Goal: Transaction & Acquisition: Purchase product/service

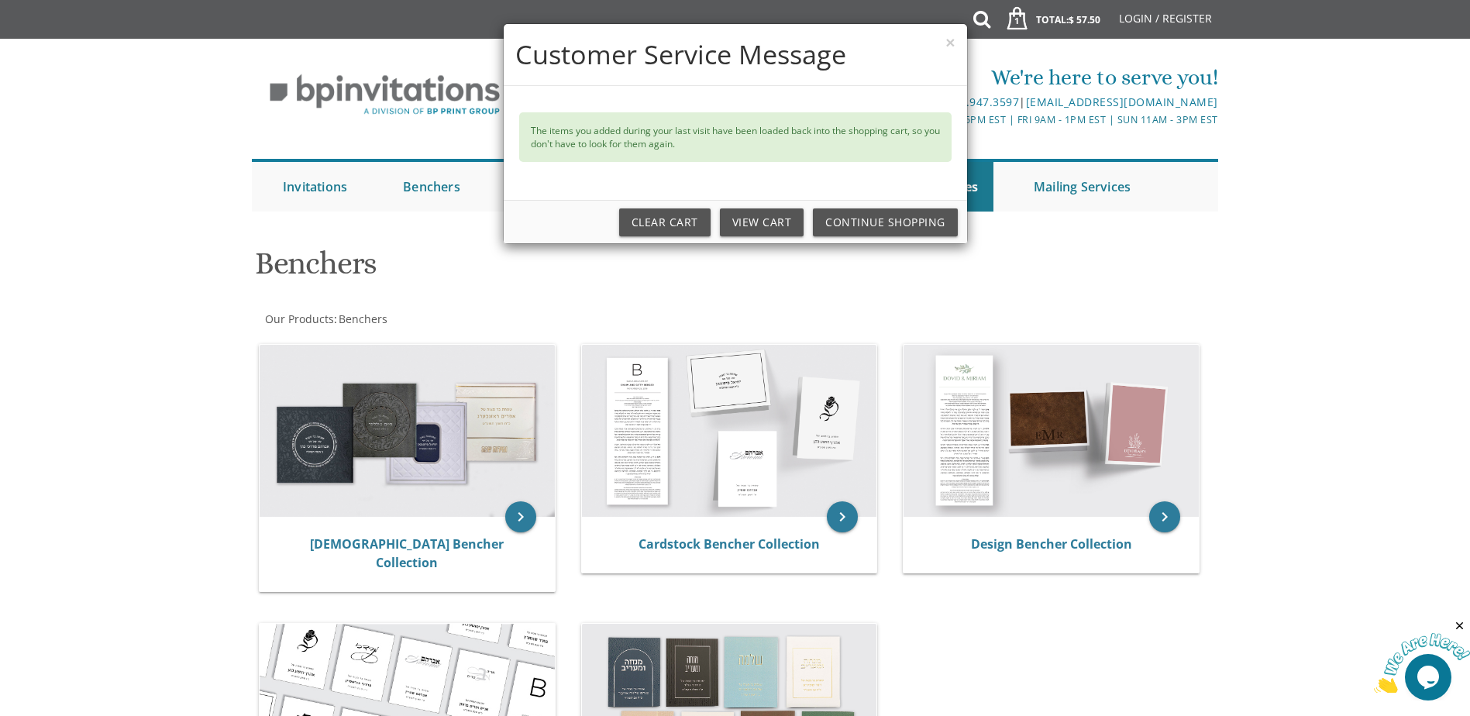
click at [328, 430] on div "× Customer Service Message The items you added during your last visit have been…" at bounding box center [735, 358] width 1470 height 716
click at [417, 546] on div "× Customer Service Message The items you added during your last visit have been…" at bounding box center [735, 358] width 1470 height 716
click at [529, 518] on div "× Customer Service Message The items you added during your last visit have been…" at bounding box center [735, 358] width 1470 height 716
click at [766, 224] on link "View Cart" at bounding box center [762, 222] width 84 height 28
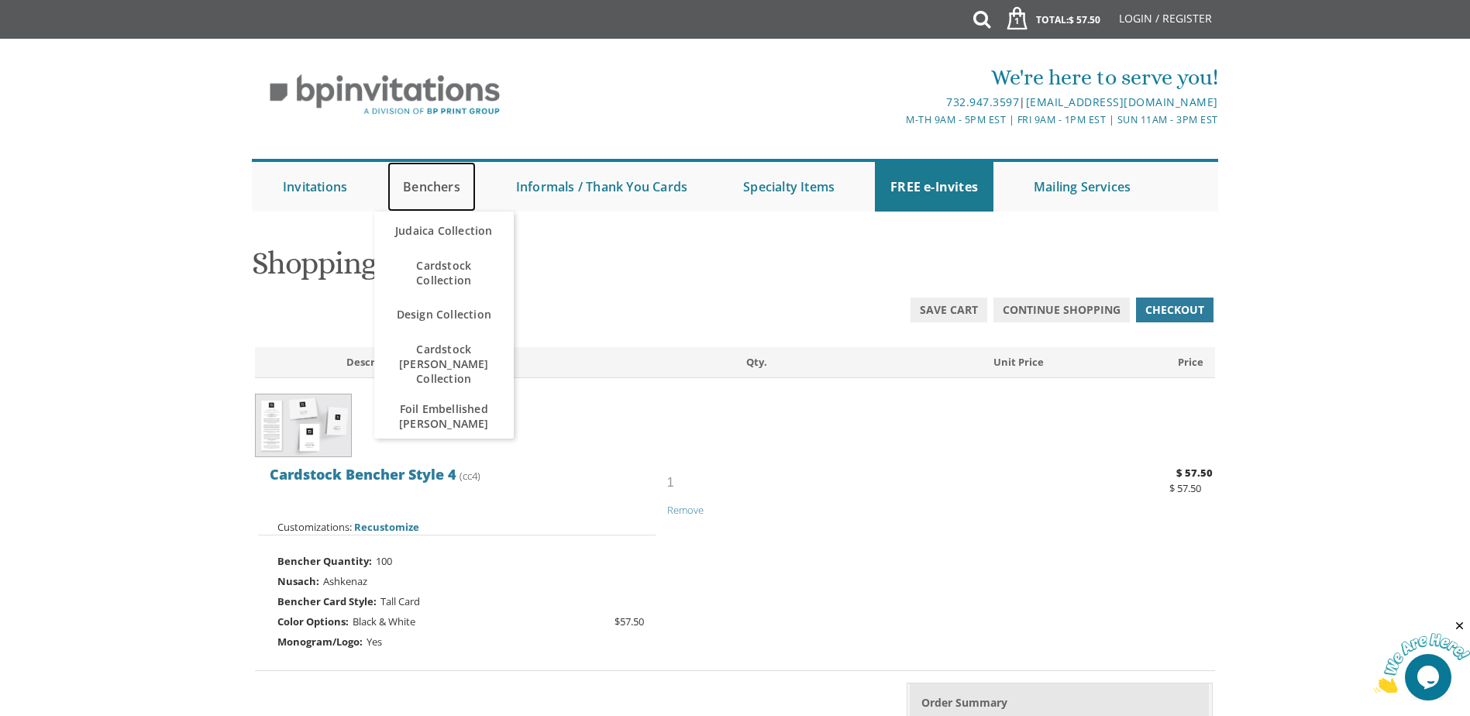
click at [440, 188] on link "Benchers" at bounding box center [432, 187] width 88 height 50
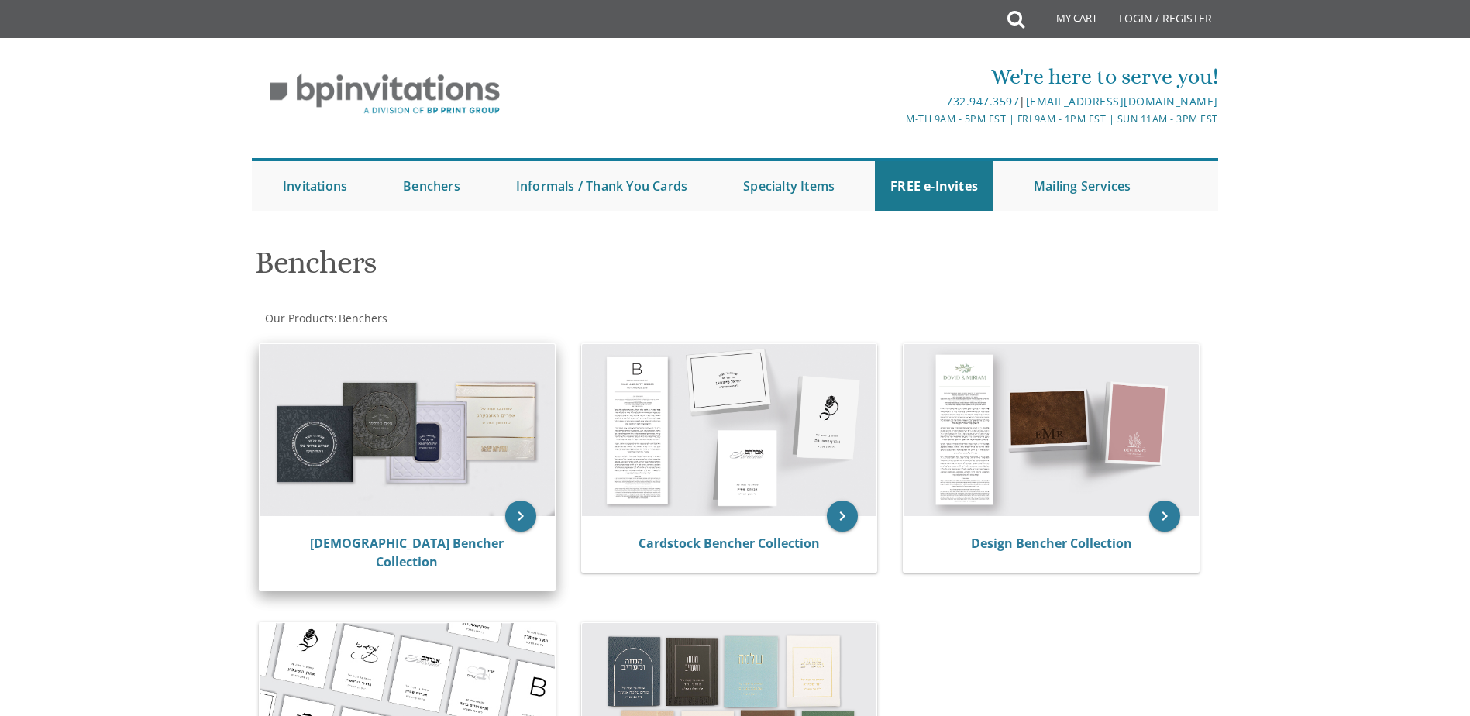
click at [322, 437] on img at bounding box center [407, 430] width 295 height 172
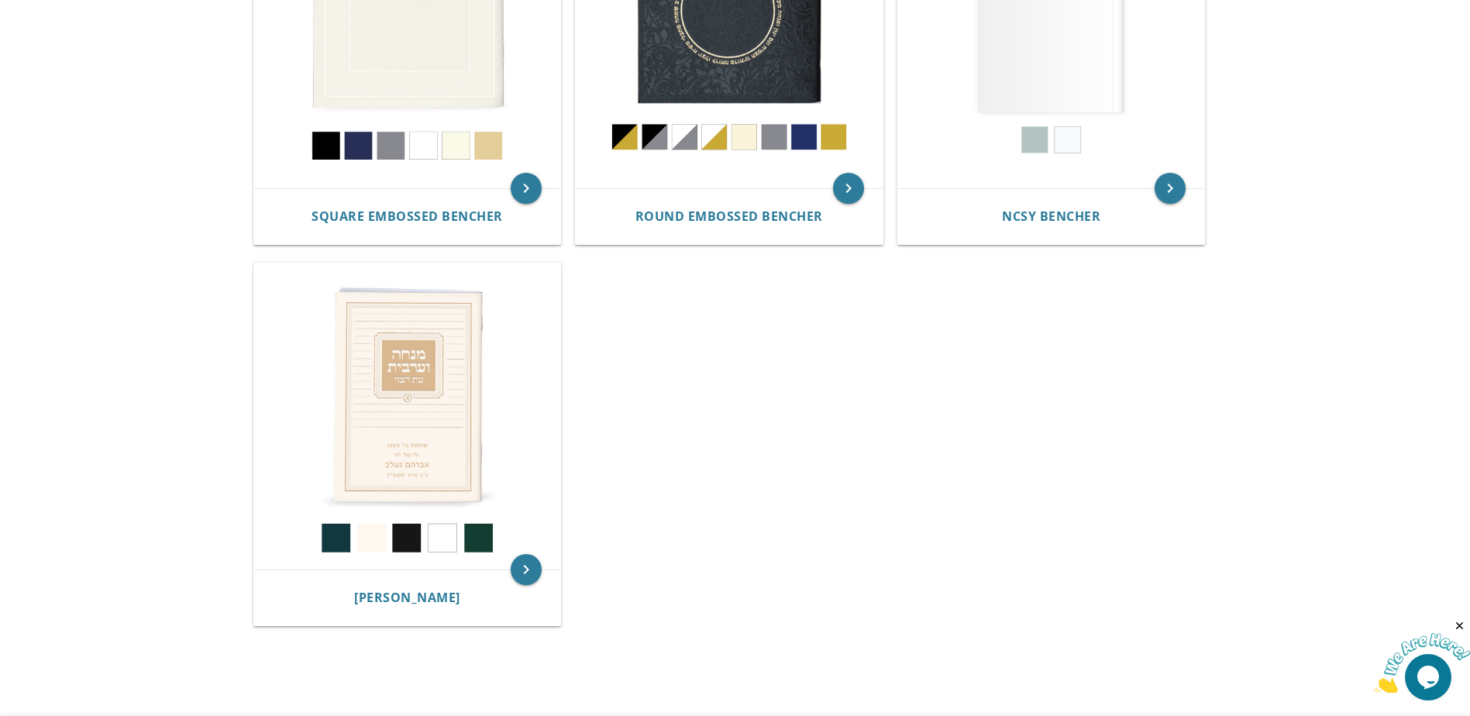
scroll to position [853, 0]
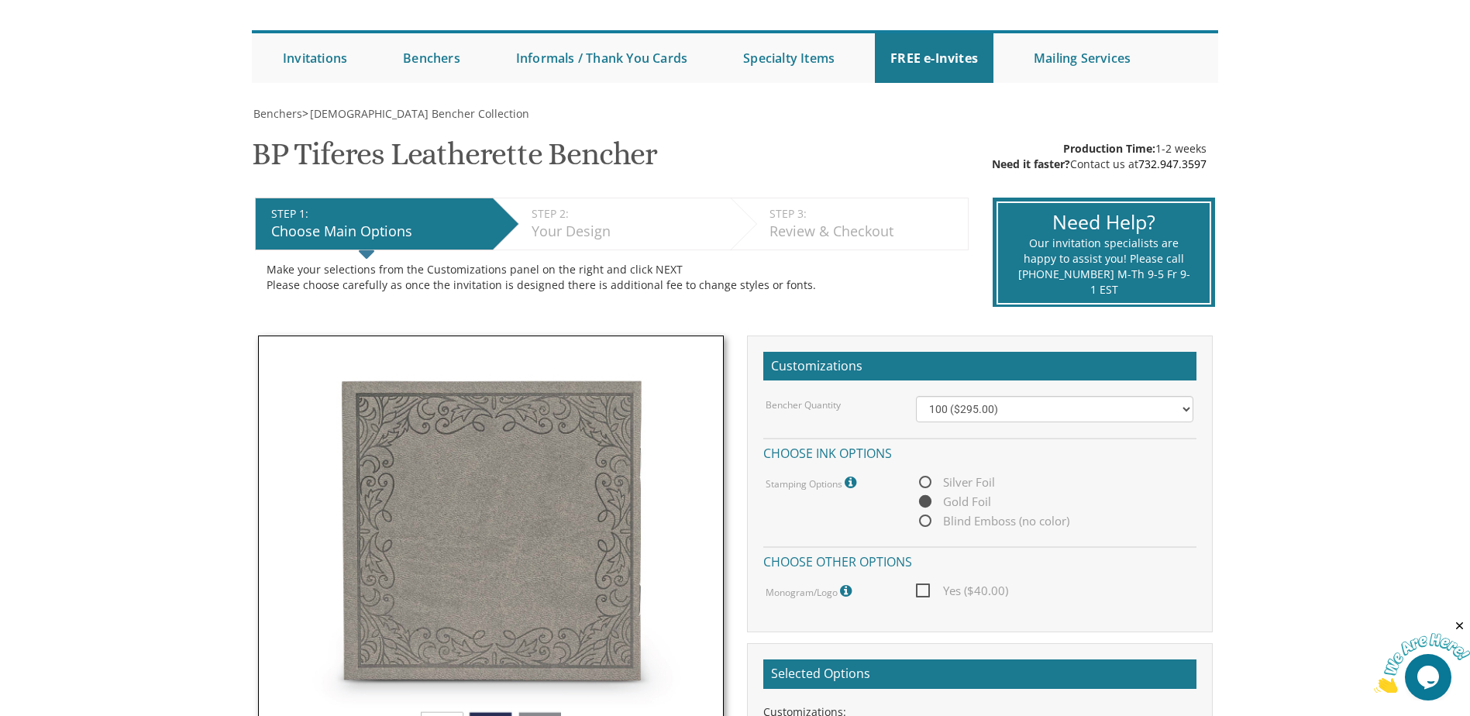
scroll to position [155, 0]
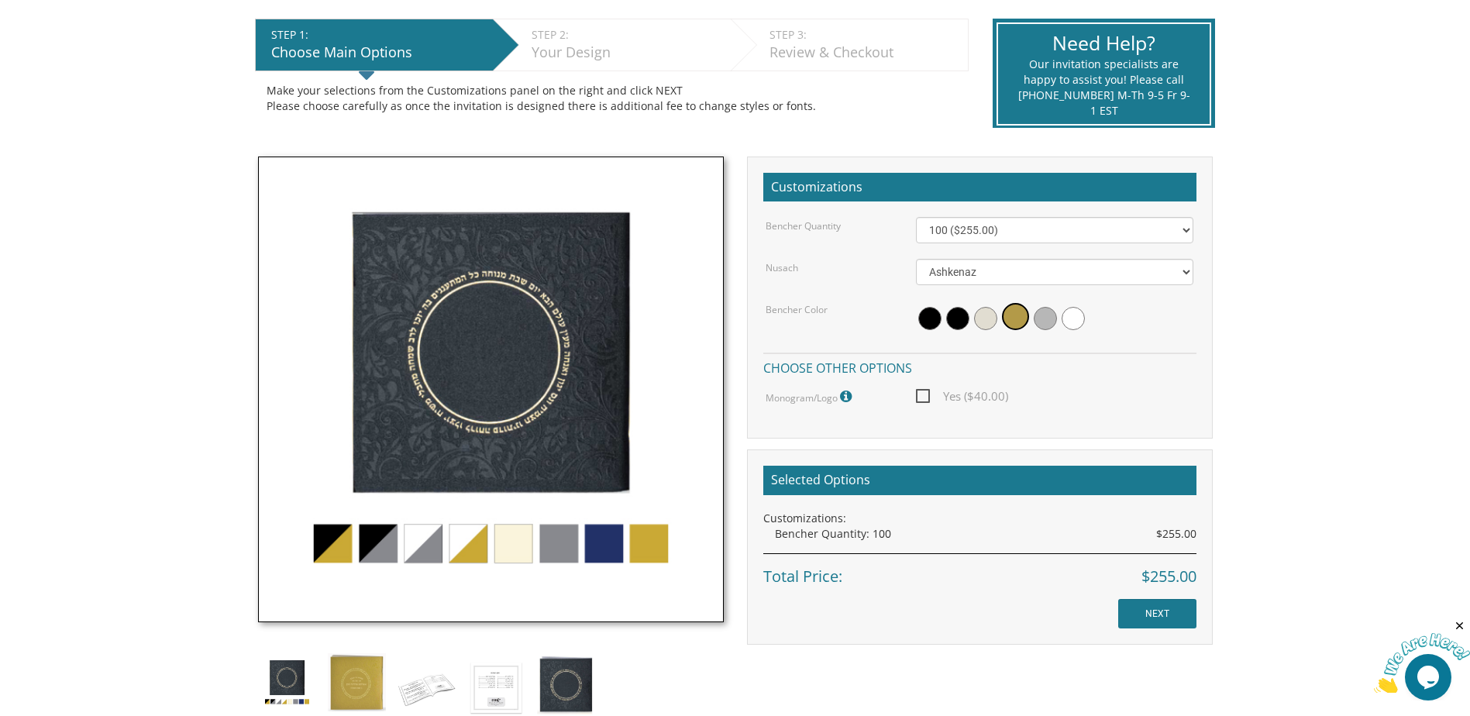
scroll to position [310, 0]
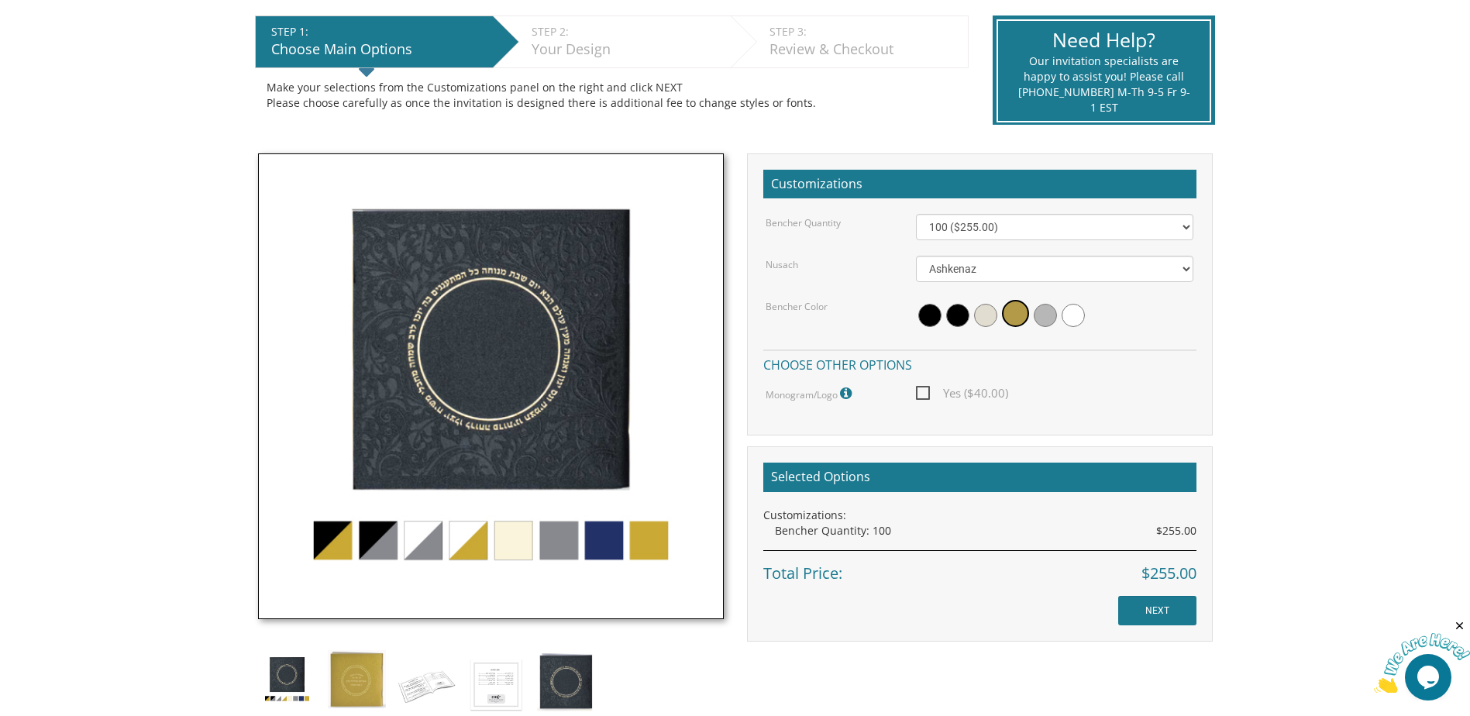
click at [597, 550] on img at bounding box center [491, 386] width 466 height 466
click at [612, 541] on img at bounding box center [491, 386] width 466 height 466
click at [929, 310] on span at bounding box center [929, 315] width 23 height 23
click at [960, 317] on span at bounding box center [961, 315] width 23 height 23
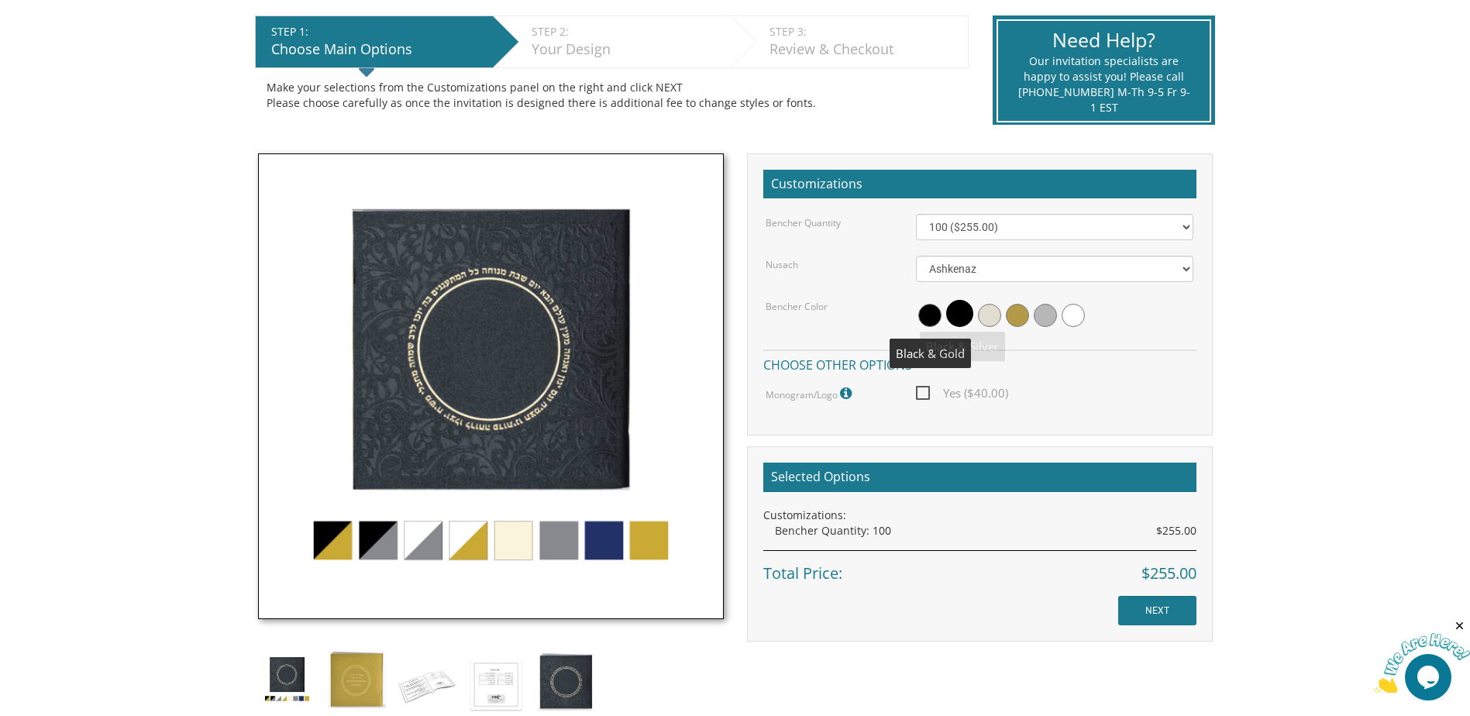
click at [928, 322] on span at bounding box center [929, 315] width 23 height 23
click at [1008, 312] on span at bounding box center [1017, 315] width 23 height 23
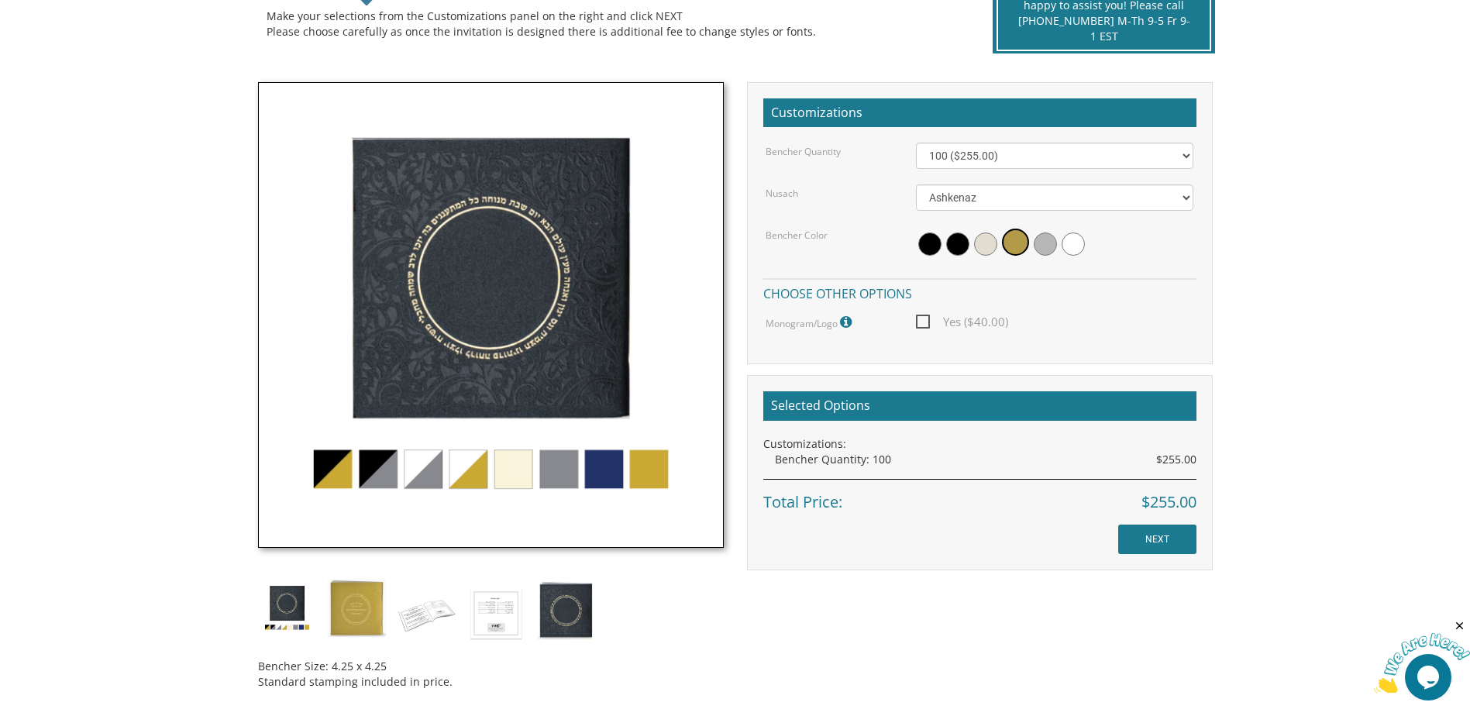
scroll to position [465, 0]
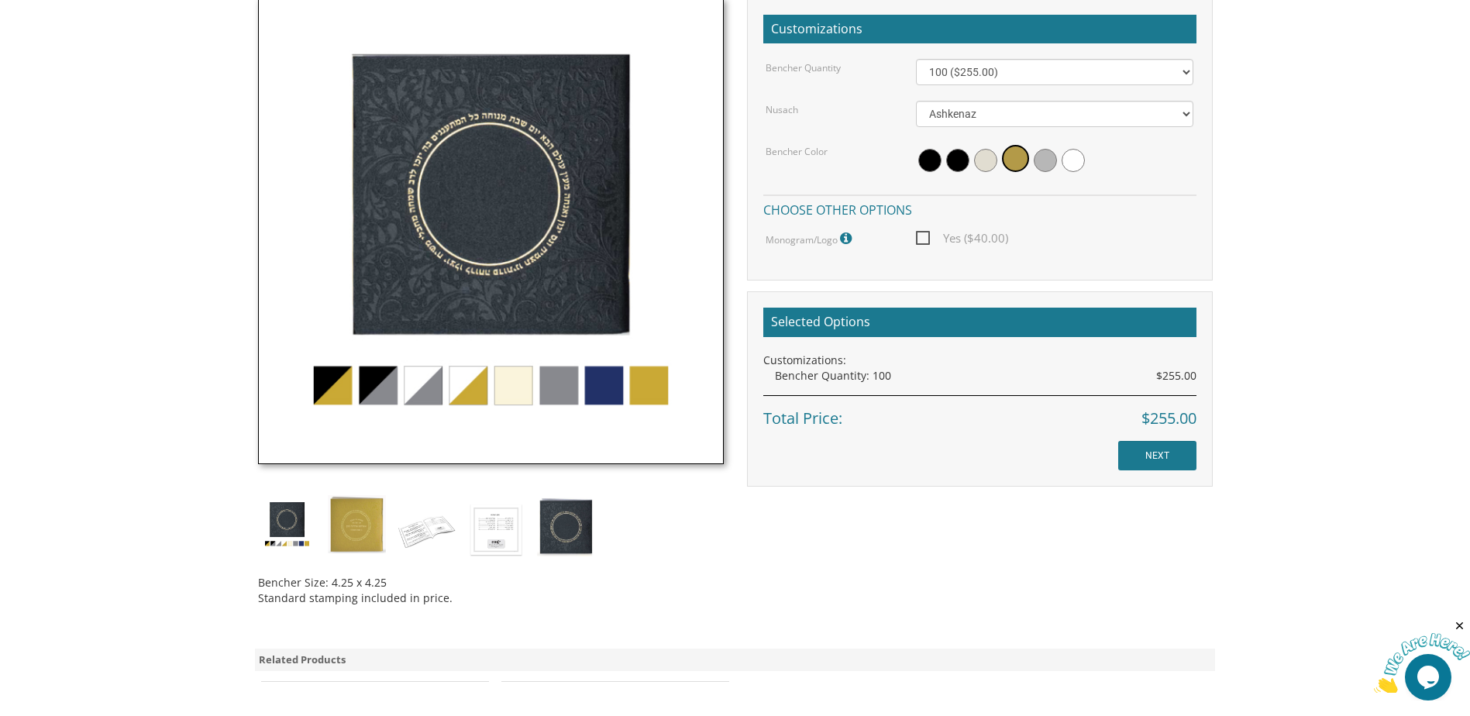
click at [1363, 172] on body "My Cart {{shoppingcart.totalQuantityDisplay}} Total: {{shoppingcart.subtotal}} …" at bounding box center [735, 397] width 1470 height 1724
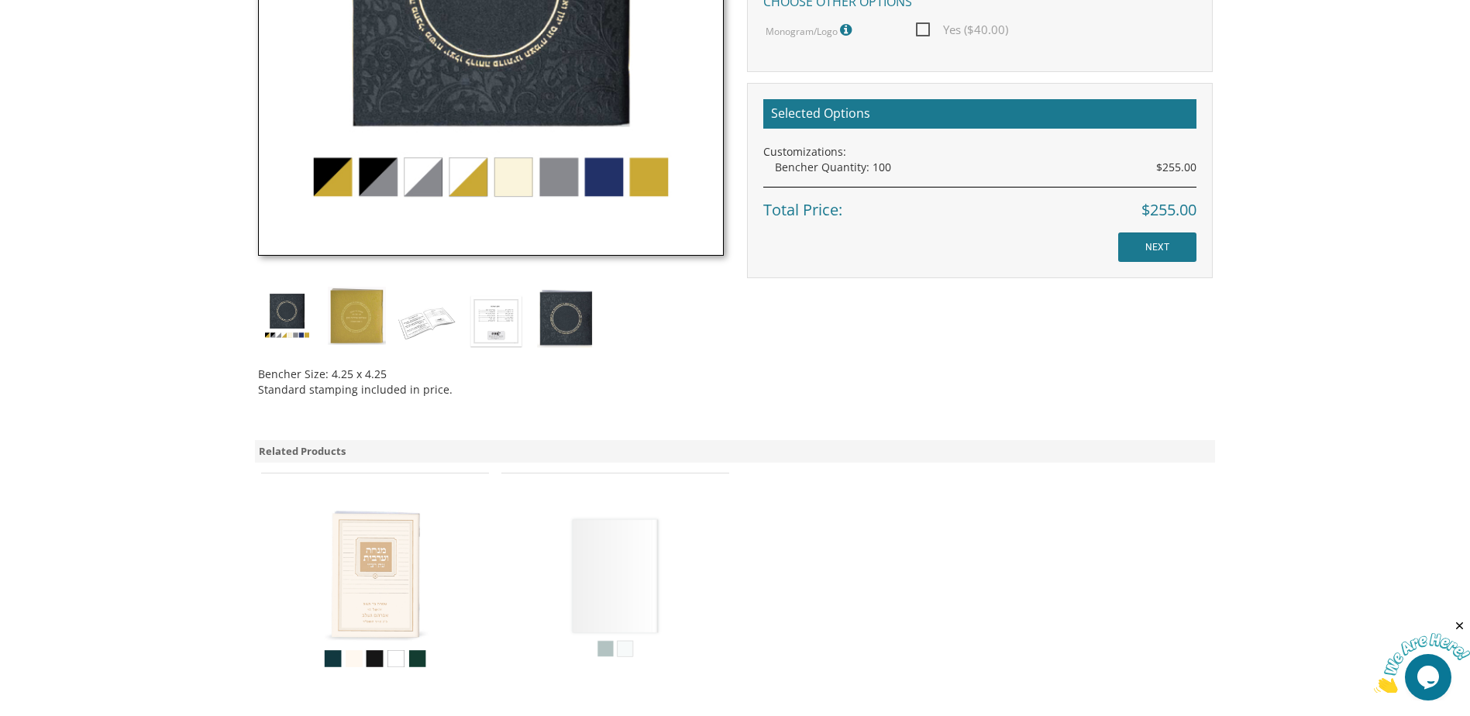
scroll to position [451, 0]
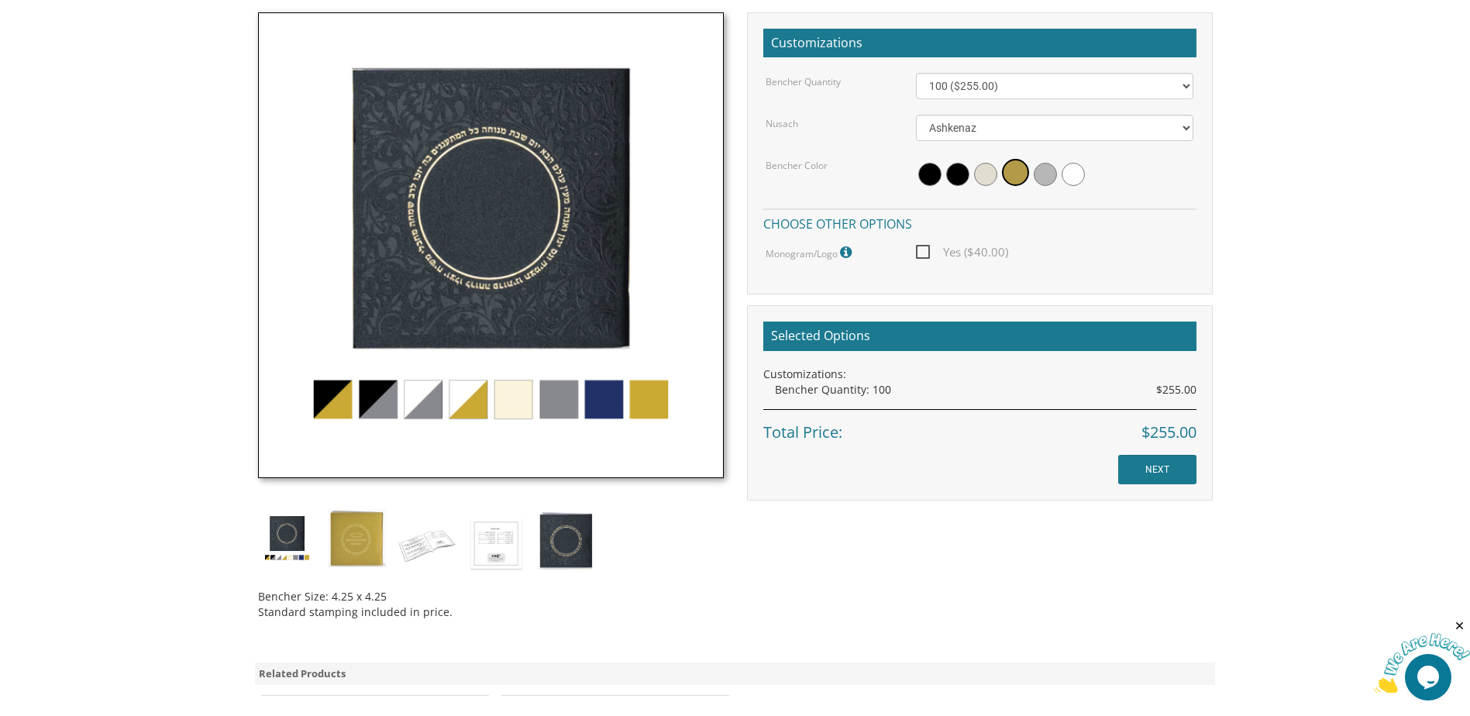
click at [1451, 319] on body "My Cart {{shoppingcart.totalQuantityDisplay}} Total: {{shoppingcart.subtotal}} …" at bounding box center [735, 411] width 1470 height 1724
click at [1373, 472] on body "My Cart {{shoppingcart.totalQuantityDisplay}} Total: {{shoppingcart.subtotal}} …" at bounding box center [735, 411] width 1470 height 1724
click at [1301, 340] on body "My Cart {{shoppingcart.totalQuantityDisplay}} Total: {{shoppingcart.subtotal}} …" at bounding box center [735, 411] width 1470 height 1724
click at [1330, 366] on body "My Cart {{shoppingcart.totalQuantityDisplay}} Total: {{shoppingcart.subtotal}} …" at bounding box center [735, 411] width 1470 height 1724
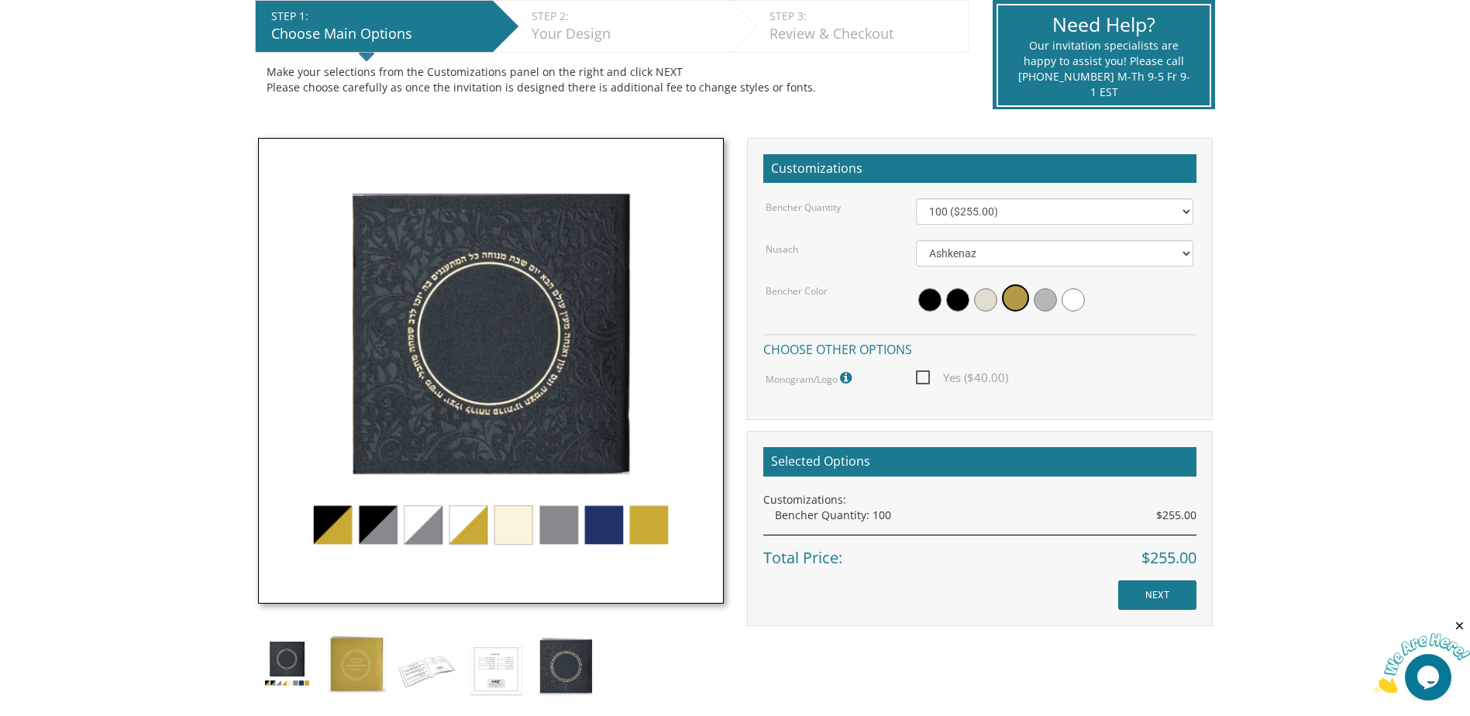
scroll to position [337, 0]
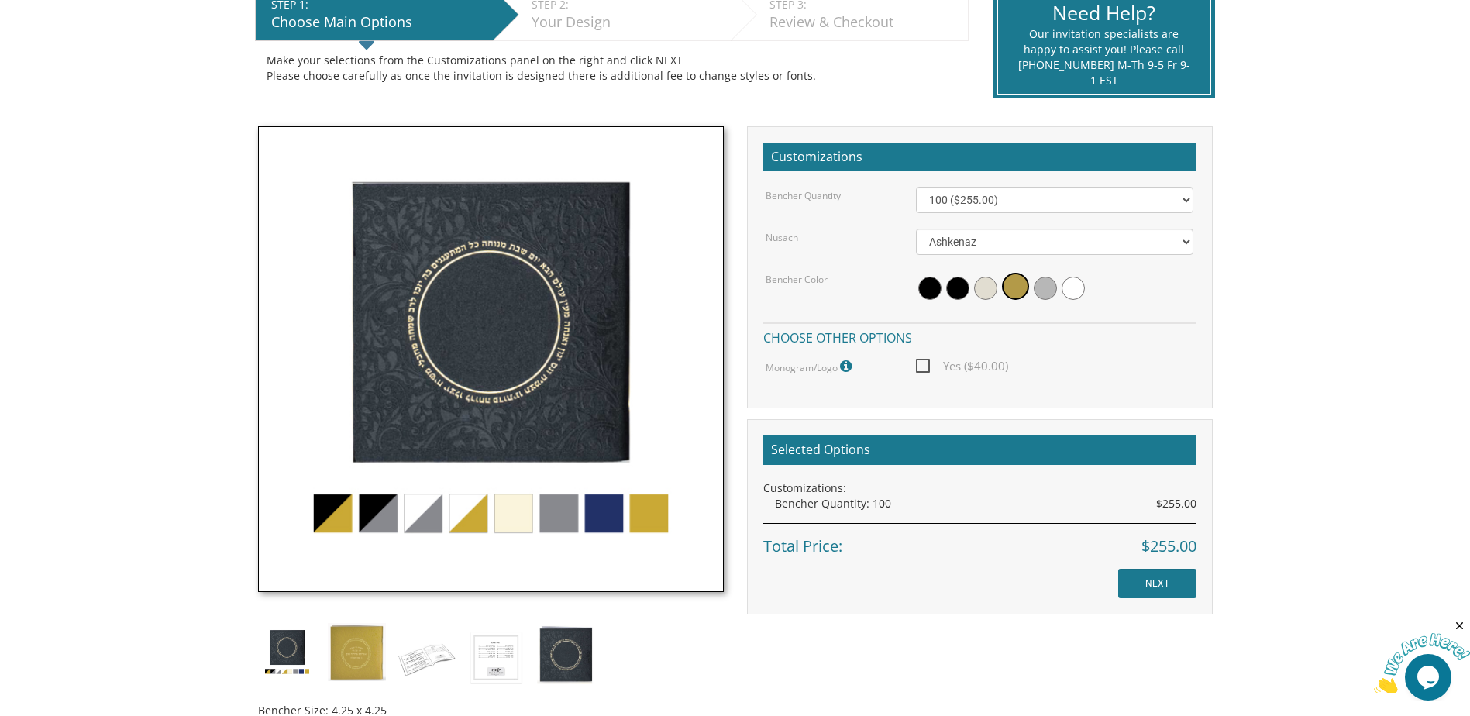
click at [1320, 353] on body "My Cart {{shoppingcart.totalQuantityDisplay}} Total: {{shoppingcart.subtotal}} …" at bounding box center [735, 525] width 1470 height 1724
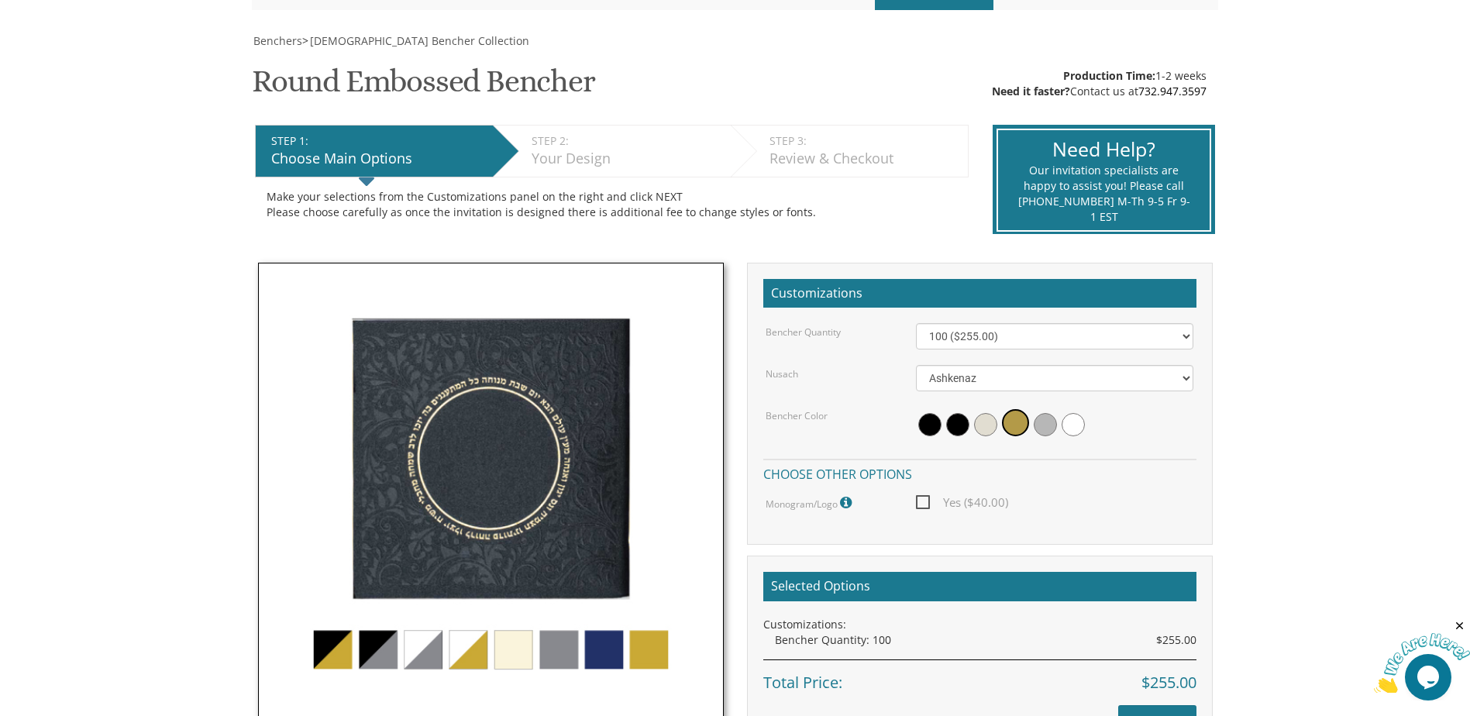
scroll to position [155, 0]
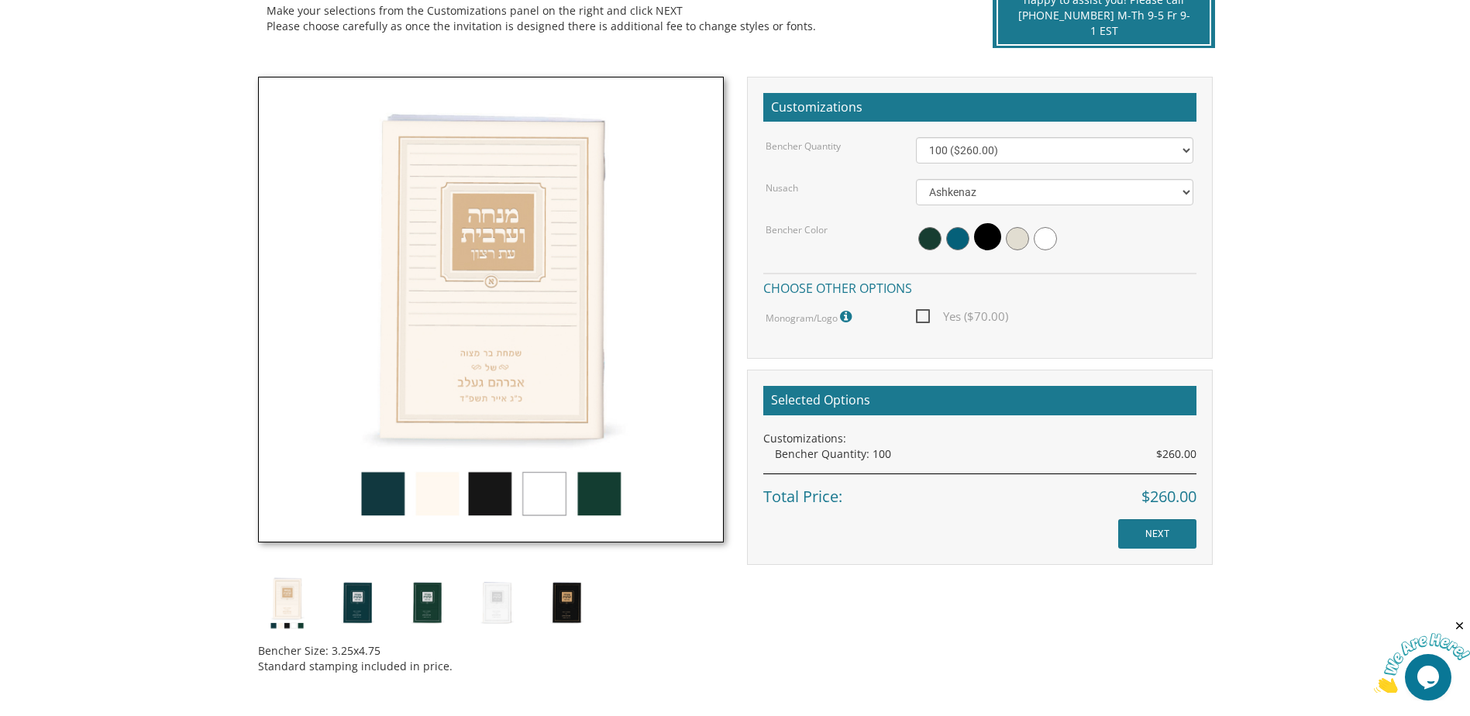
scroll to position [388, 0]
click at [573, 606] on img at bounding box center [566, 602] width 58 height 58
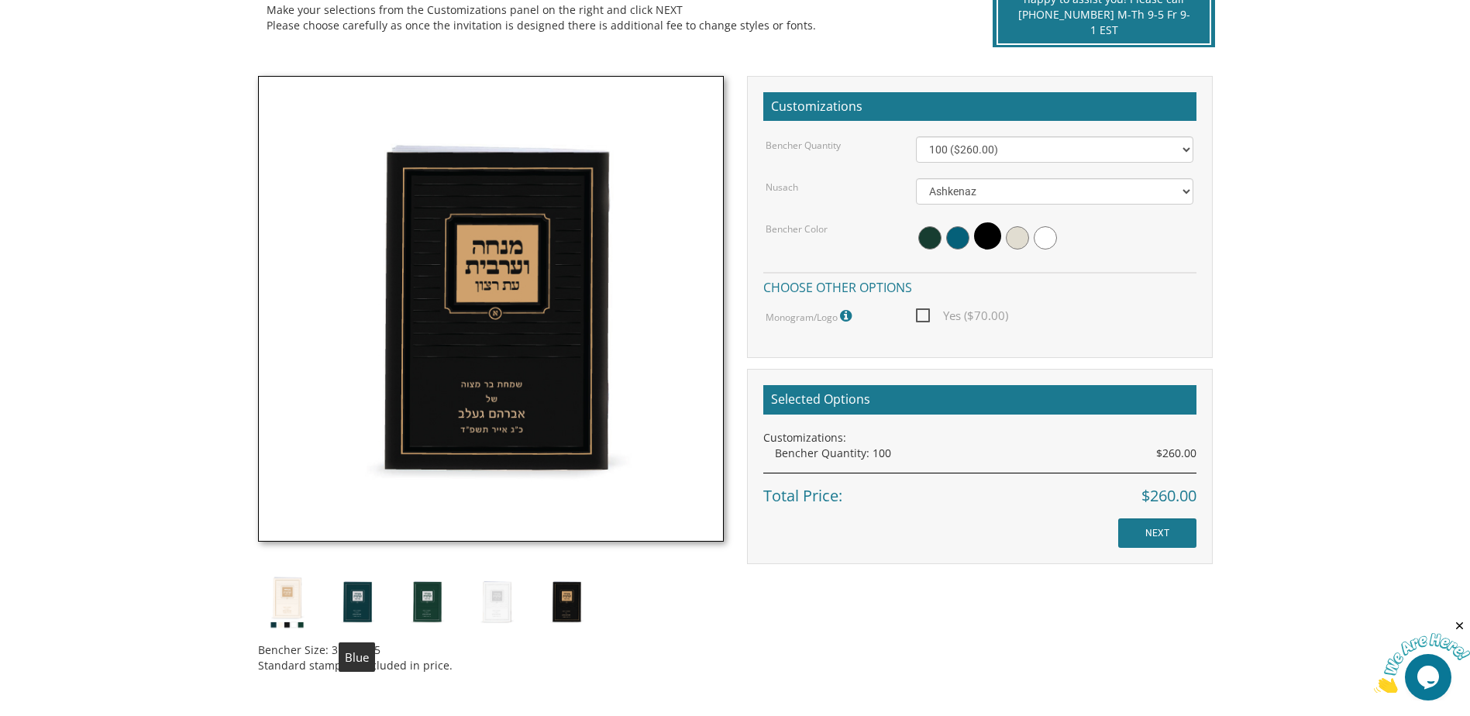
click at [361, 594] on img at bounding box center [357, 602] width 58 height 58
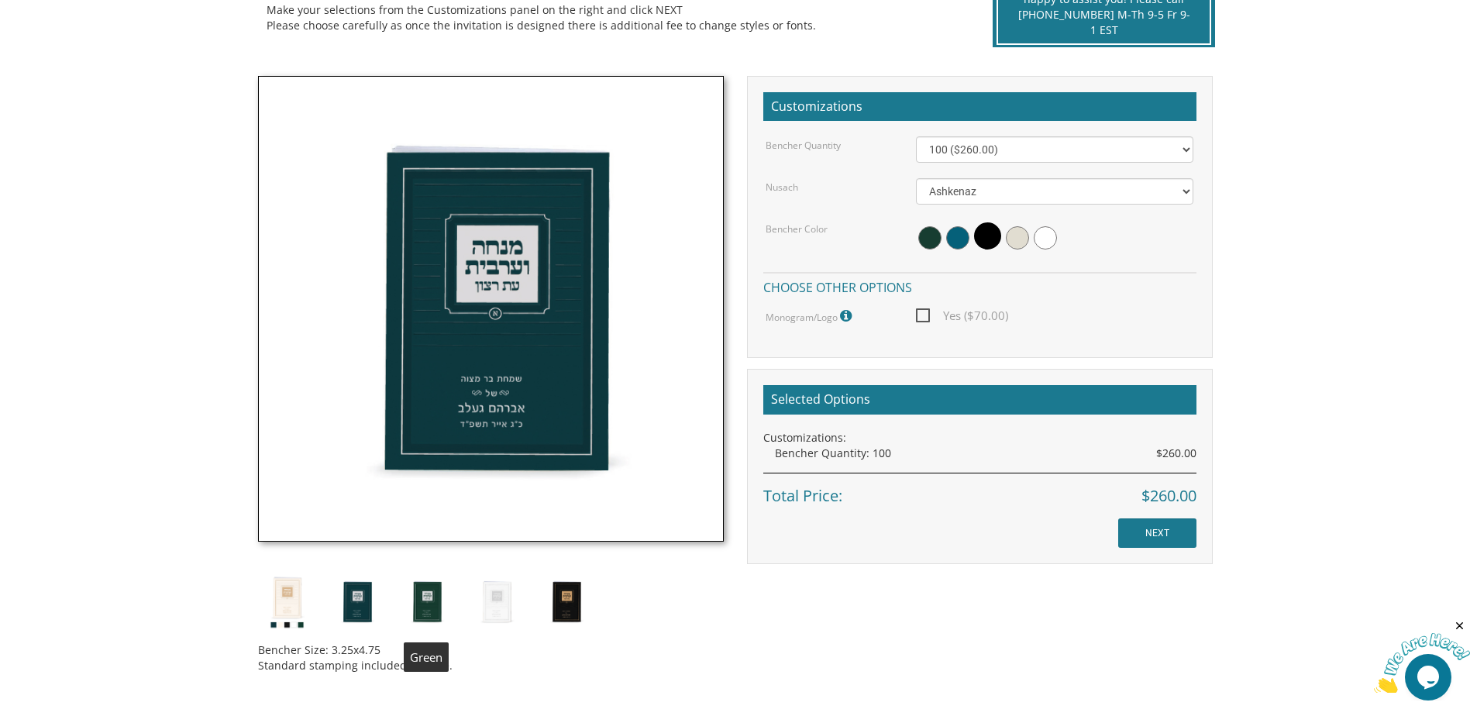
click at [429, 599] on img at bounding box center [427, 602] width 58 height 58
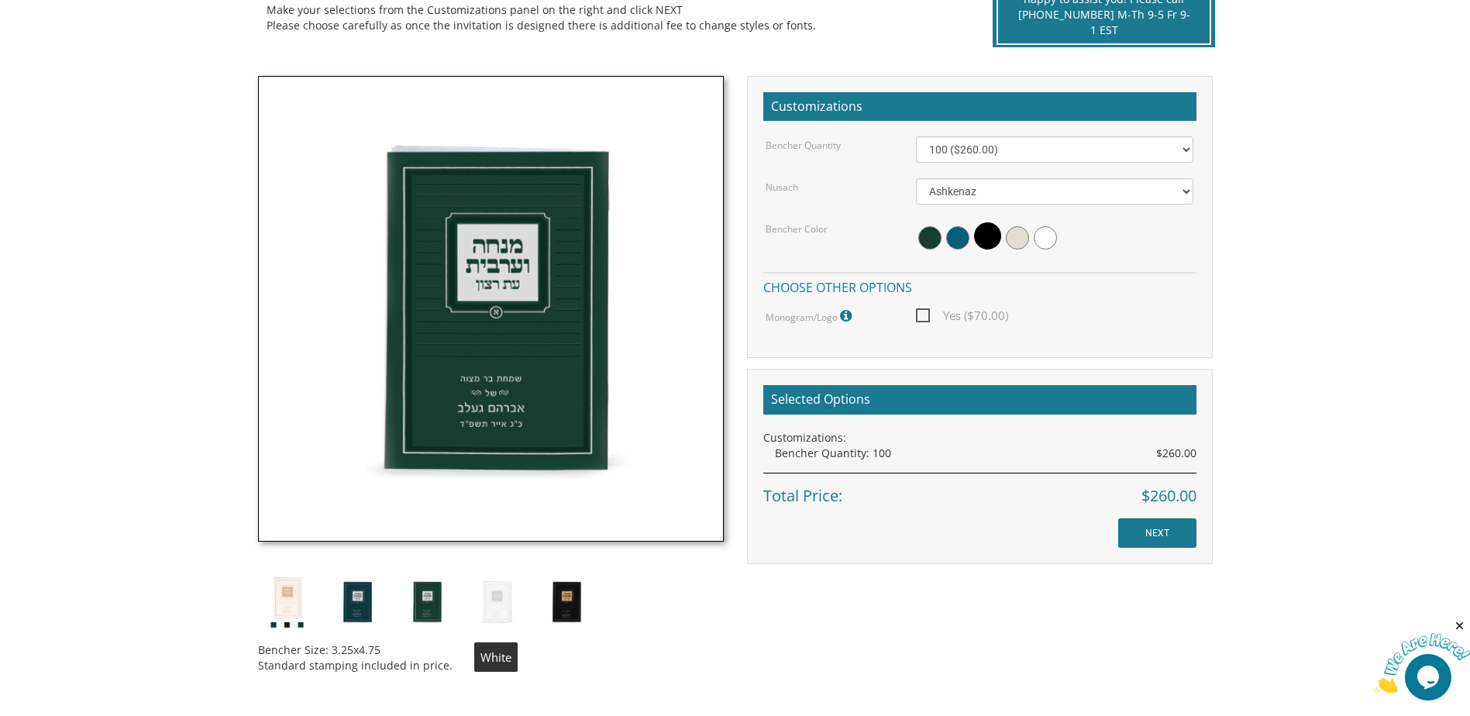
click at [499, 598] on img at bounding box center [496, 602] width 58 height 58
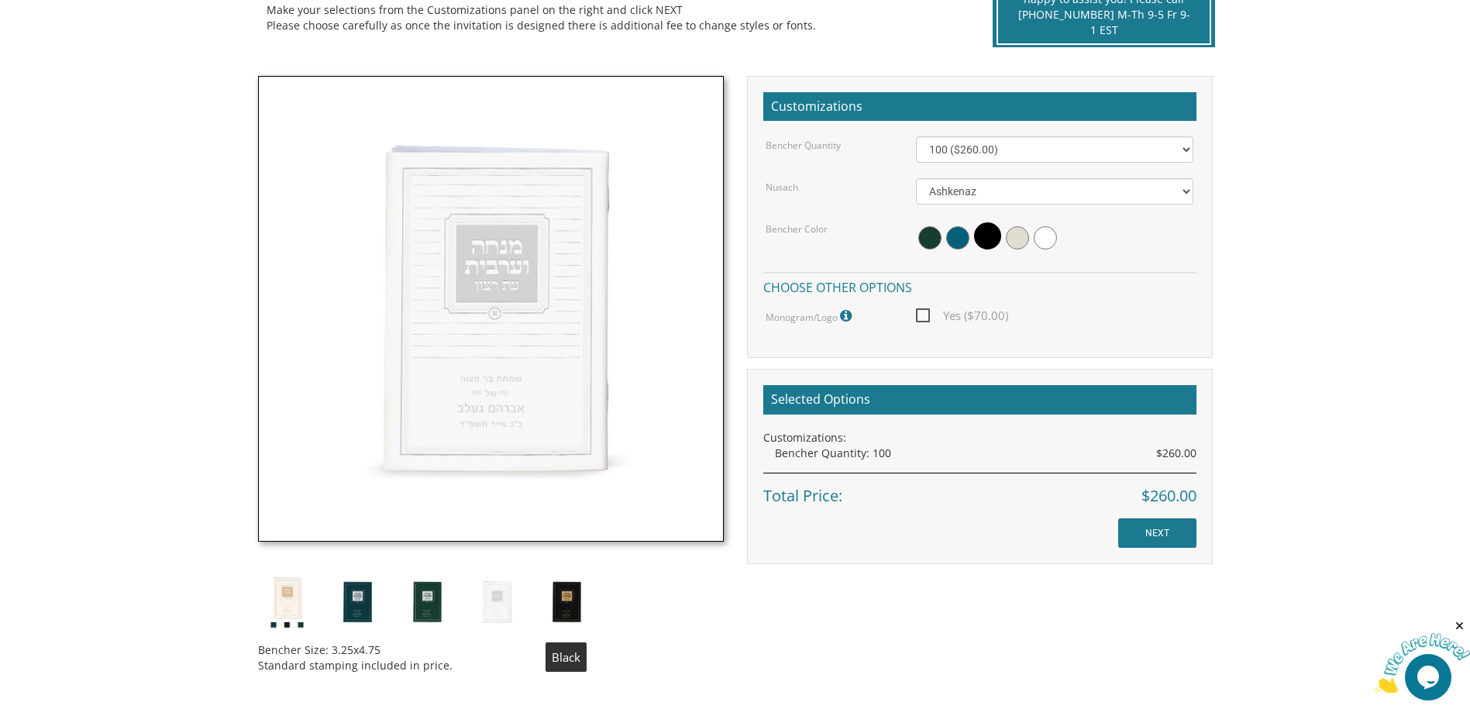
click at [577, 603] on img at bounding box center [566, 602] width 58 height 58
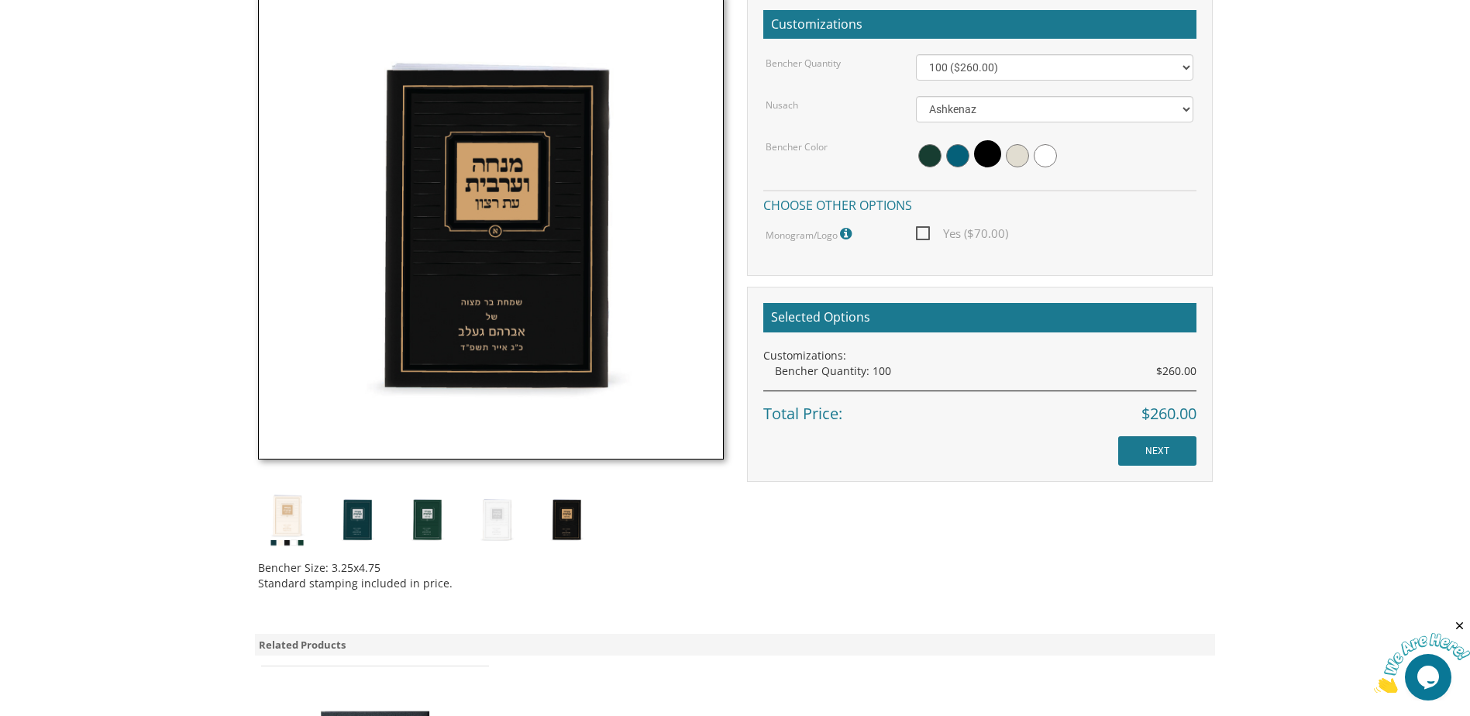
scroll to position [445, 0]
